Goal: Browse casually

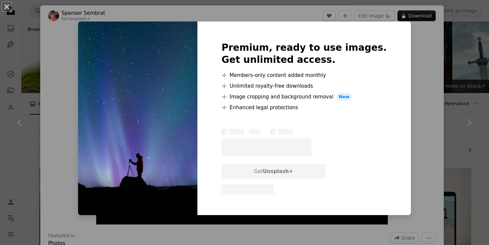
scroll to position [1579, 0]
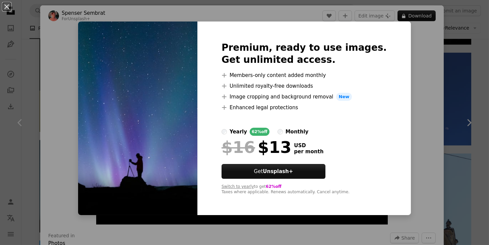
click at [434, 63] on div "An X shape Premium, ready to use images. Get unlimited access. A plus sign Memb…" at bounding box center [244, 122] width 489 height 245
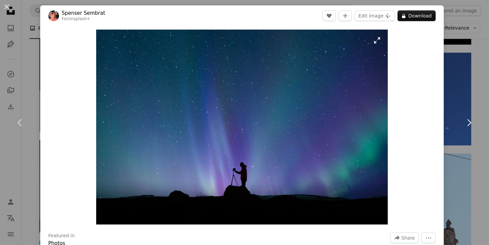
click at [264, 124] on img "Zoom in on this image" at bounding box center [242, 127] width 292 height 195
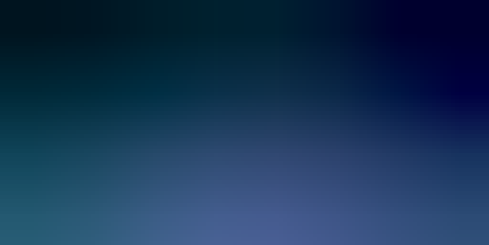
scroll to position [38, 0]
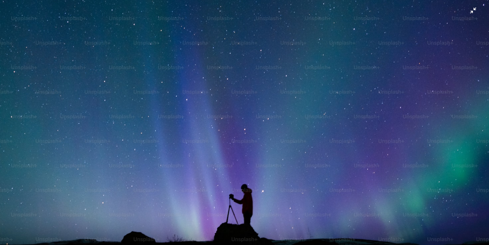
click at [264, 124] on img "Zoom out on this image" at bounding box center [245, 124] width 490 height 327
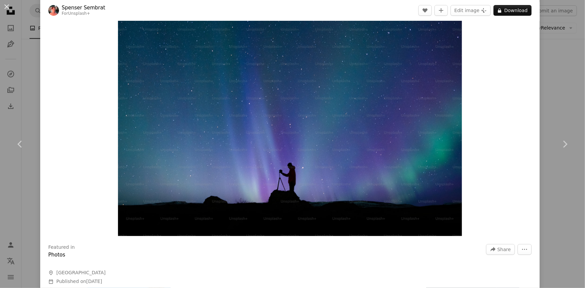
scroll to position [30, 0]
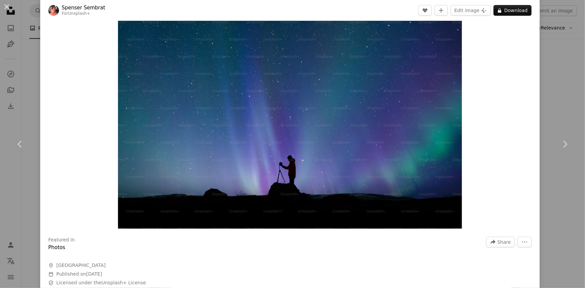
click at [70, 8] on link "Spenser Sembrat" at bounding box center [84, 7] width 44 height 7
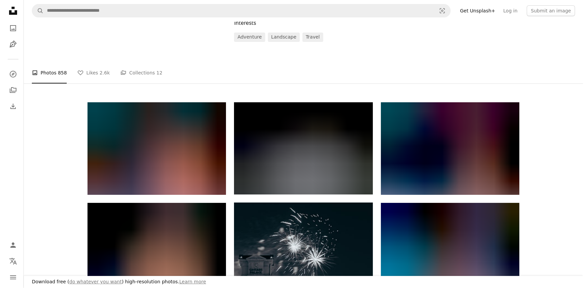
scroll to position [122, 0]
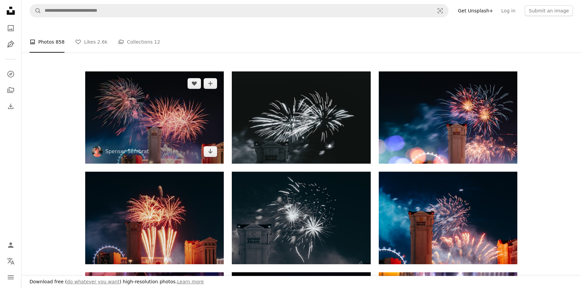
click at [153, 144] on img at bounding box center [154, 117] width 139 height 92
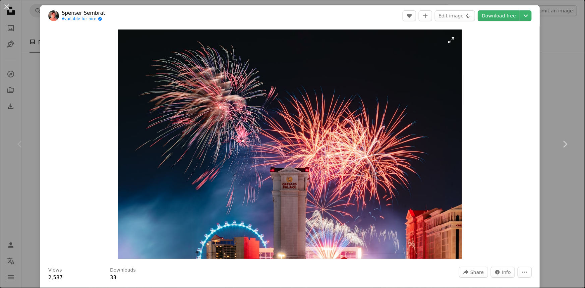
click at [290, 203] on img "Zoom in on this image" at bounding box center [290, 144] width 344 height 229
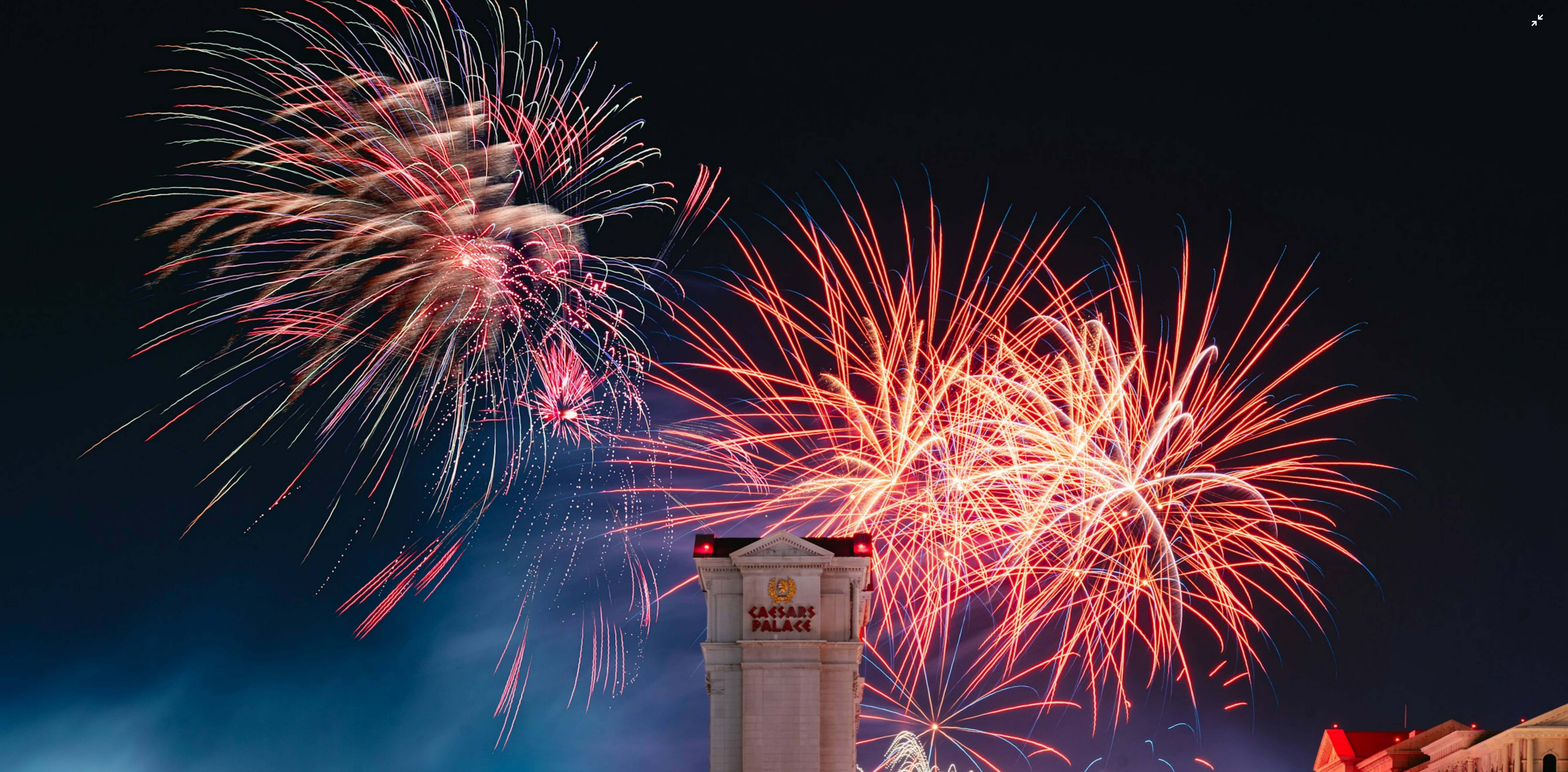
scroll to position [29, 0]
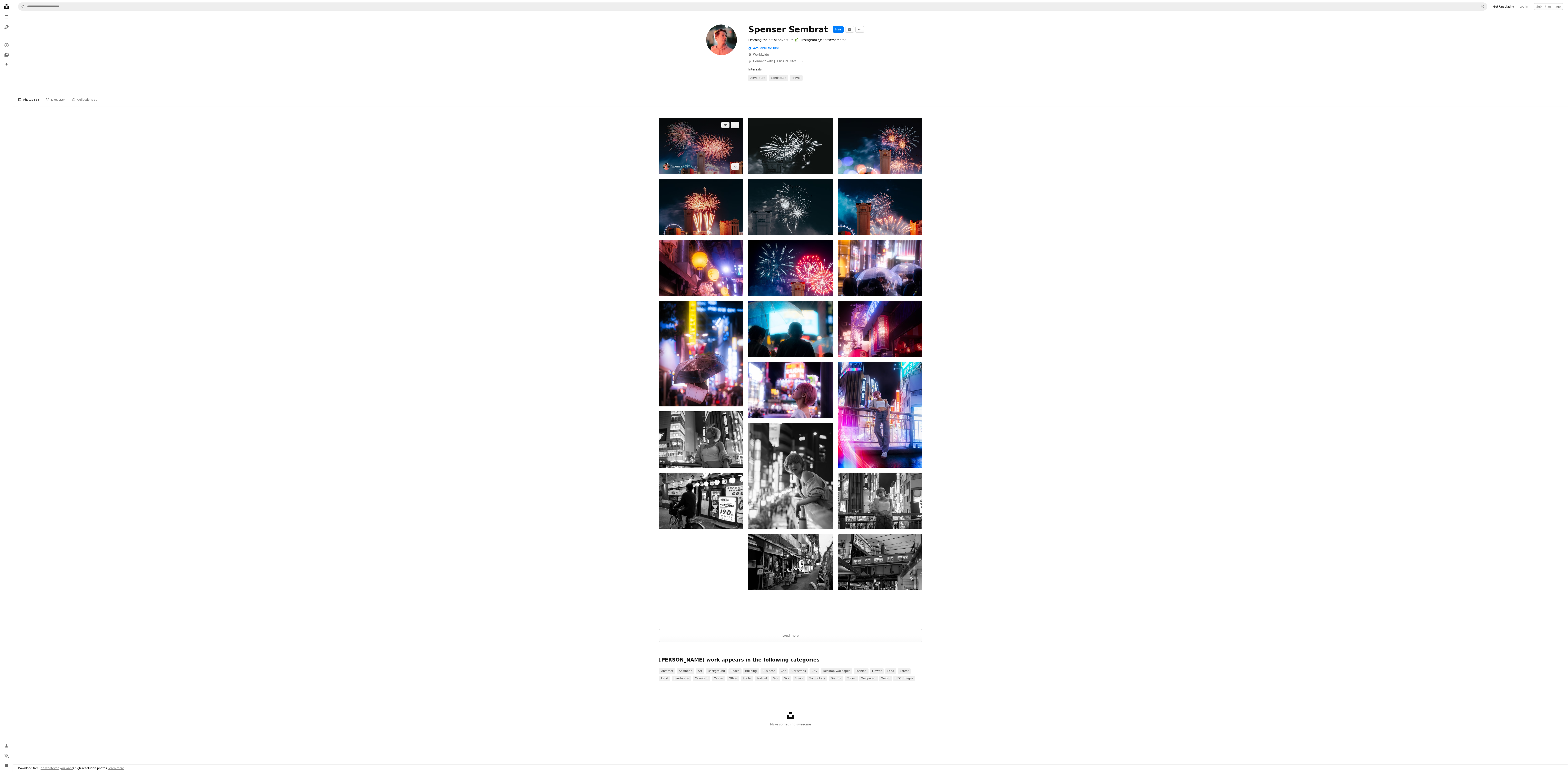
click at [298, 149] on img at bounding box center [701, 146] width 85 height 56
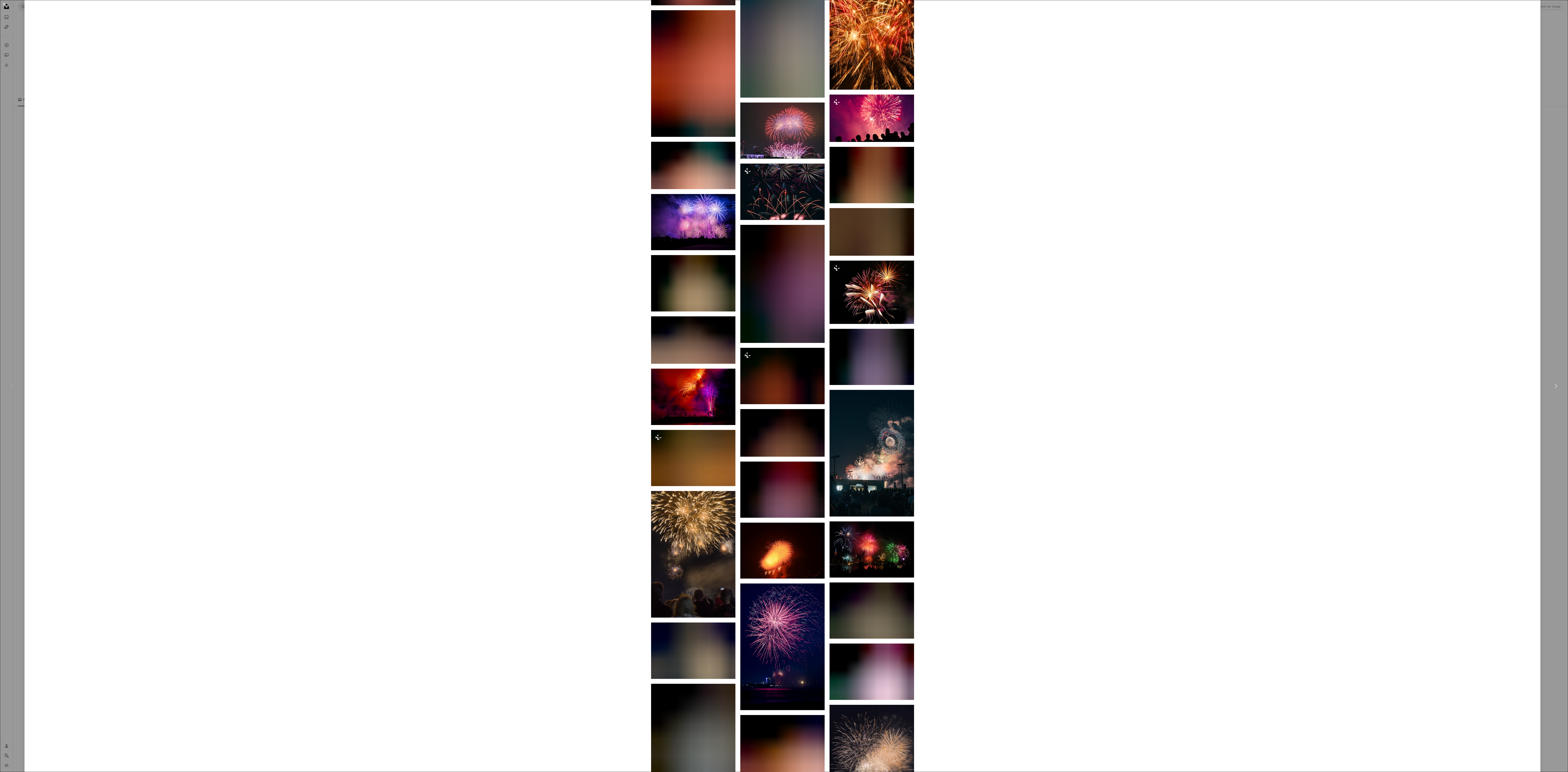
scroll to position [1638, 0]
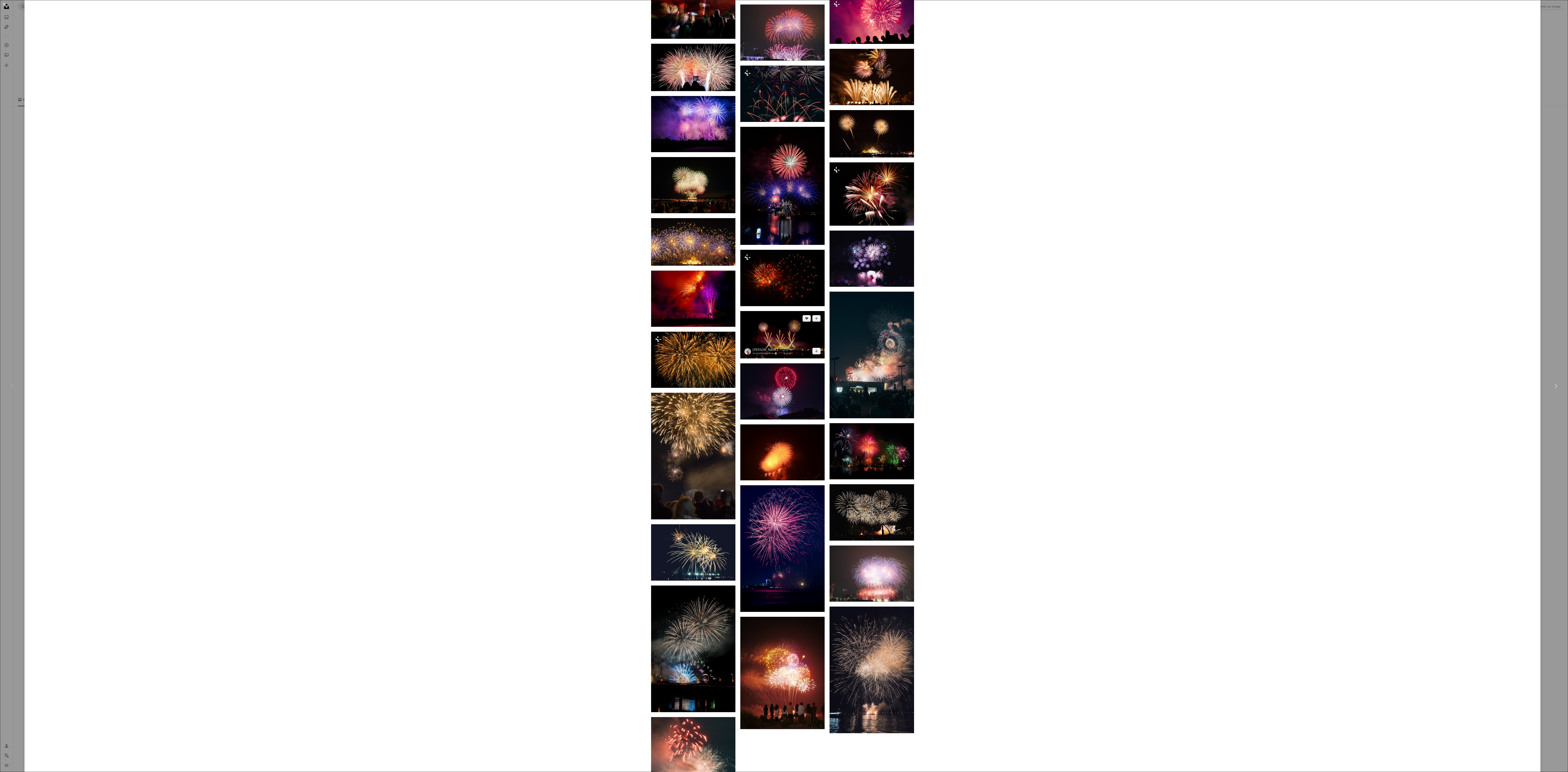
click at [298, 149] on img at bounding box center [782, 335] width 85 height 47
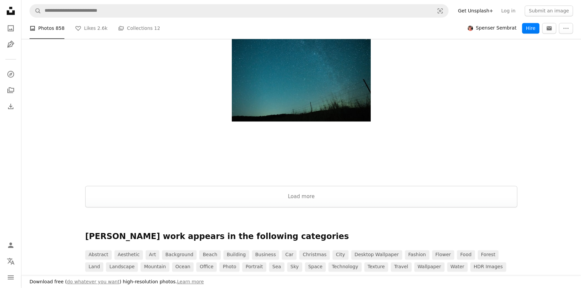
scroll to position [1250, 0]
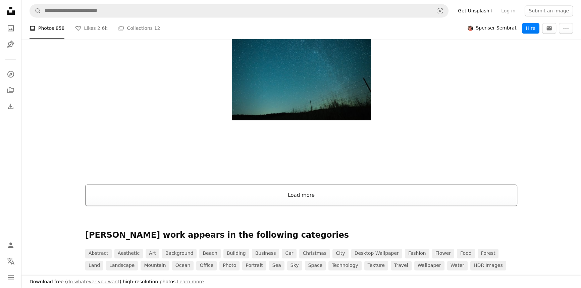
click at [310, 197] on button "Load more" at bounding box center [301, 194] width 432 height 21
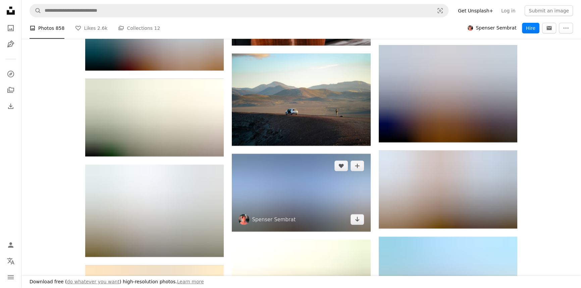
scroll to position [8843, 0]
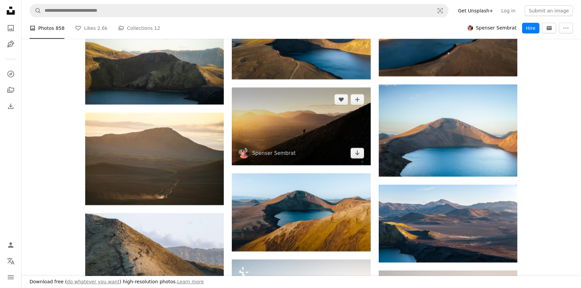
click at [317, 147] on img at bounding box center [301, 127] width 139 height 78
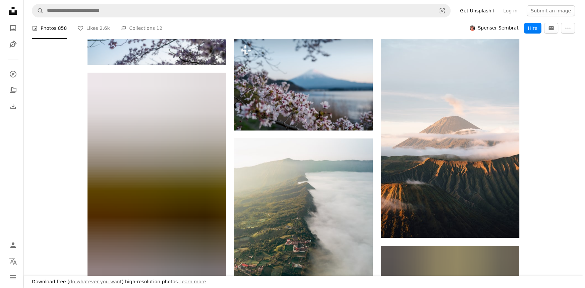
scroll to position [9849, 0]
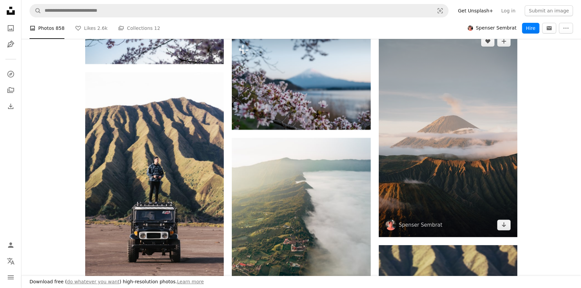
click at [480, 204] on img at bounding box center [448, 133] width 139 height 208
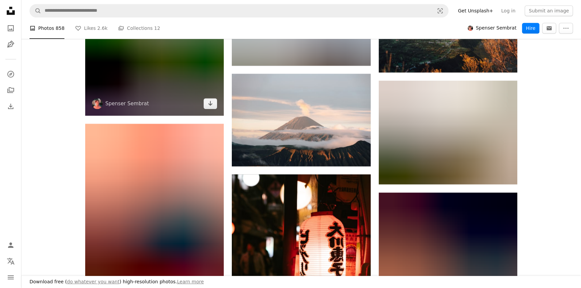
scroll to position [10276, 0]
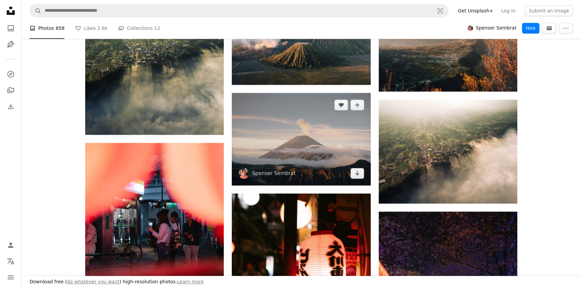
click at [274, 144] on img at bounding box center [301, 139] width 139 height 92
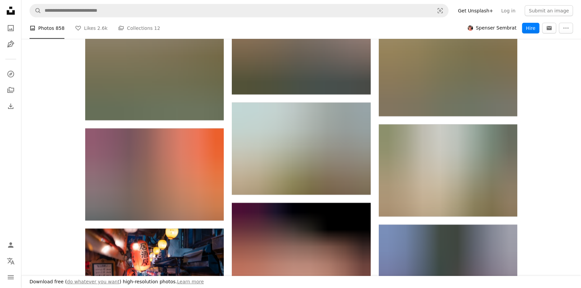
scroll to position [12380, 0]
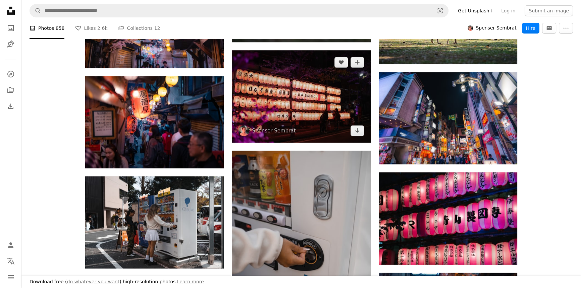
click at [303, 110] on img at bounding box center [301, 96] width 139 height 92
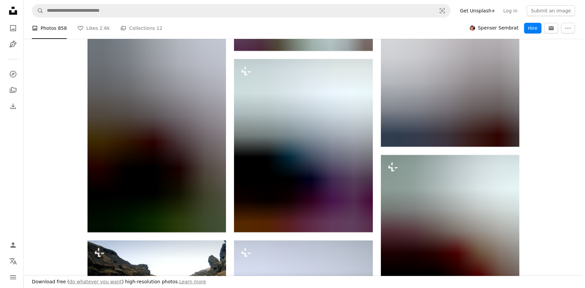
scroll to position [19241, 0]
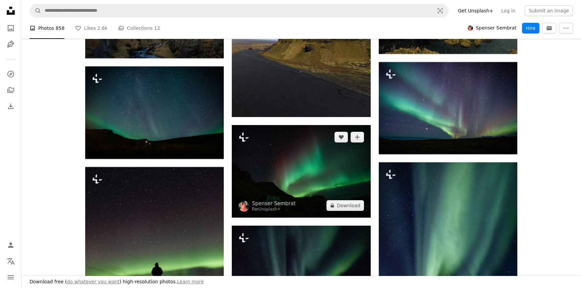
click at [311, 187] on img at bounding box center [301, 171] width 139 height 93
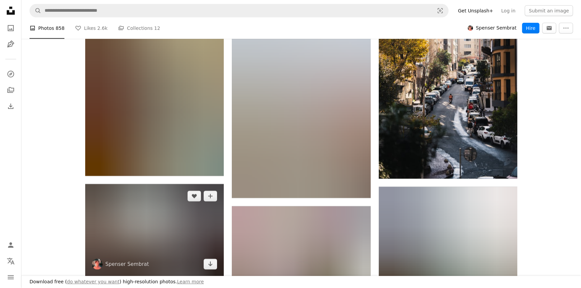
scroll to position [21954, 0]
